Goal: Navigation & Orientation: Find specific page/section

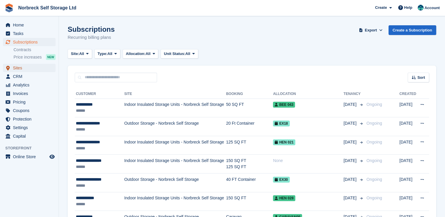
click at [17, 65] on span "Sites" at bounding box center [30, 68] width 35 height 8
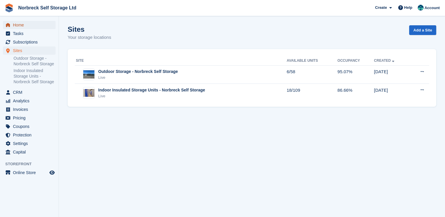
click at [17, 28] on span "Home" at bounding box center [30, 25] width 35 height 8
